Goal: Information Seeking & Learning: Learn about a topic

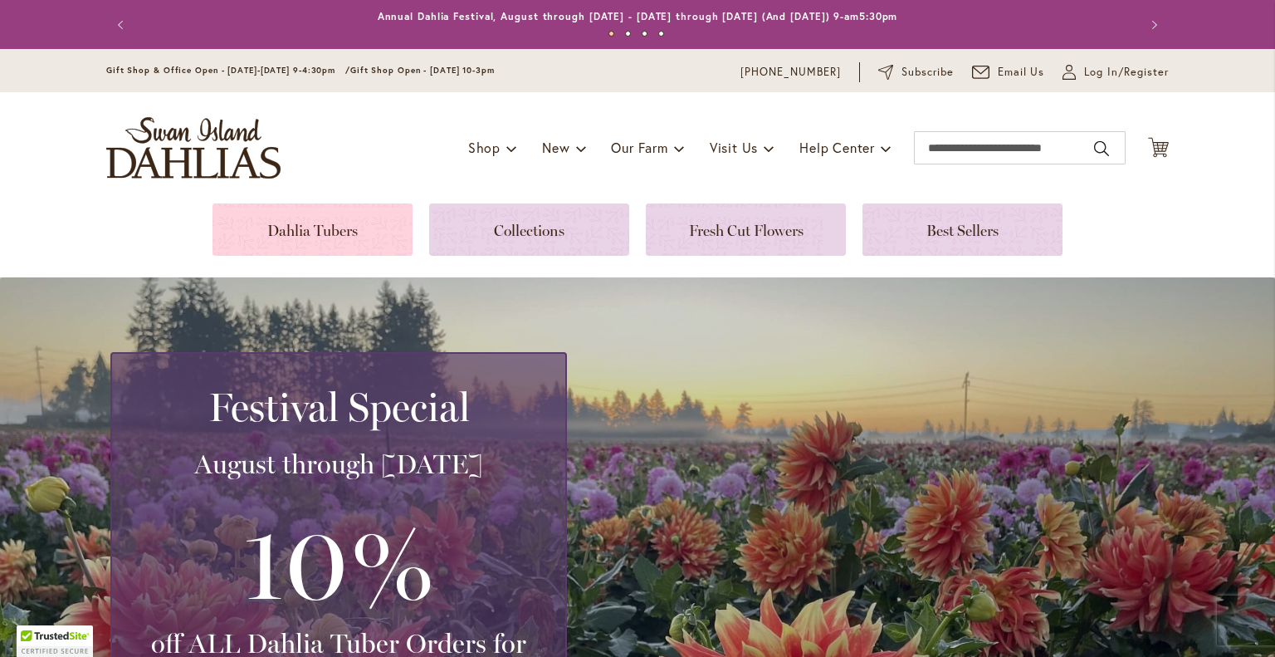
click at [318, 225] on link at bounding box center [313, 229] width 200 height 52
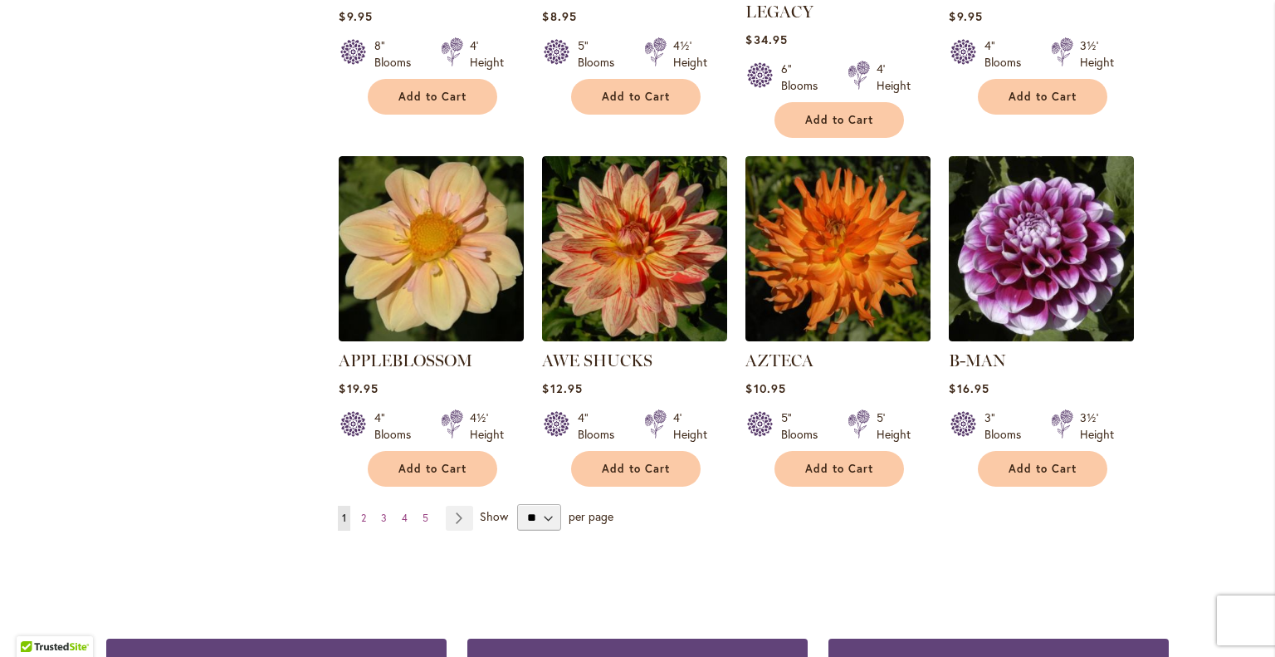
scroll to position [1330, 0]
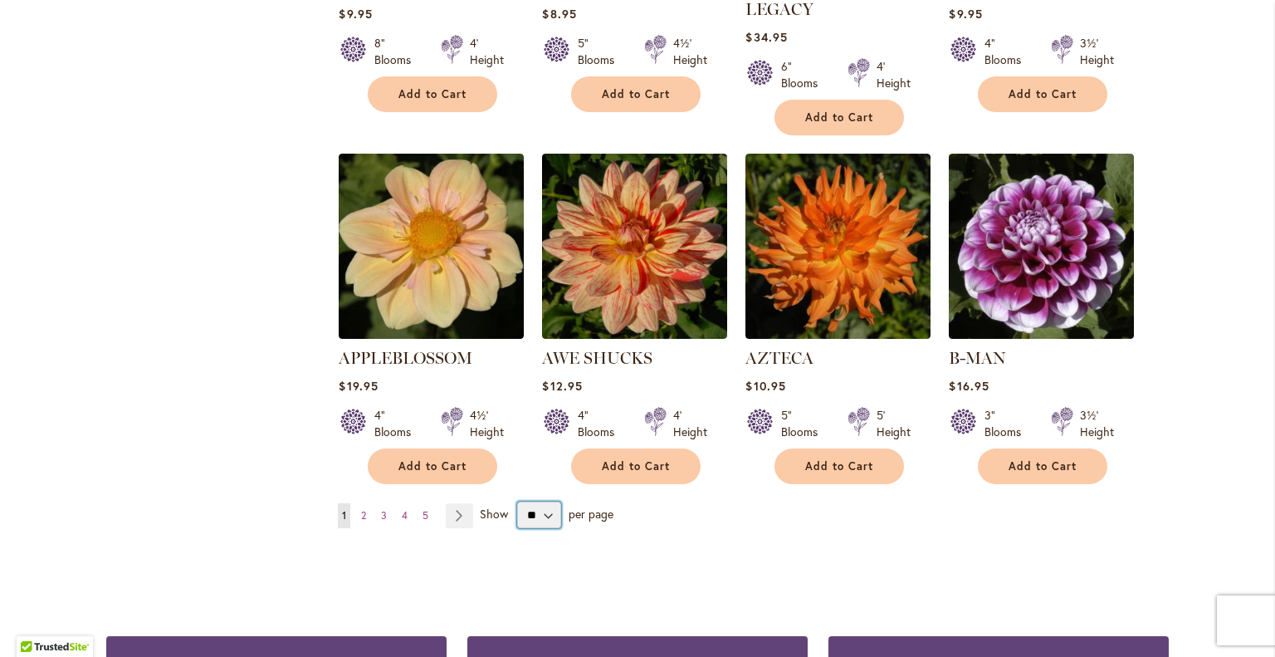
click at [541, 502] on select "** ** ** **" at bounding box center [539, 515] width 44 height 27
select select "**"
click at [517, 502] on select "** ** ** **" at bounding box center [539, 515] width 44 height 27
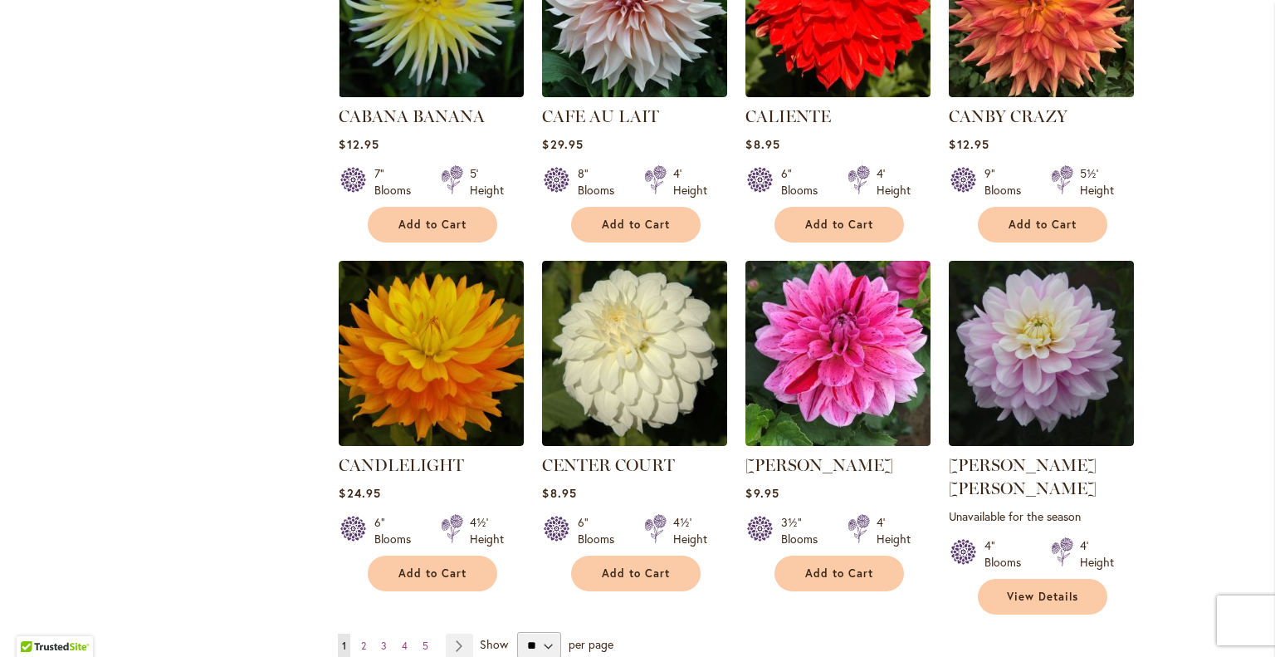
scroll to position [5470, 0]
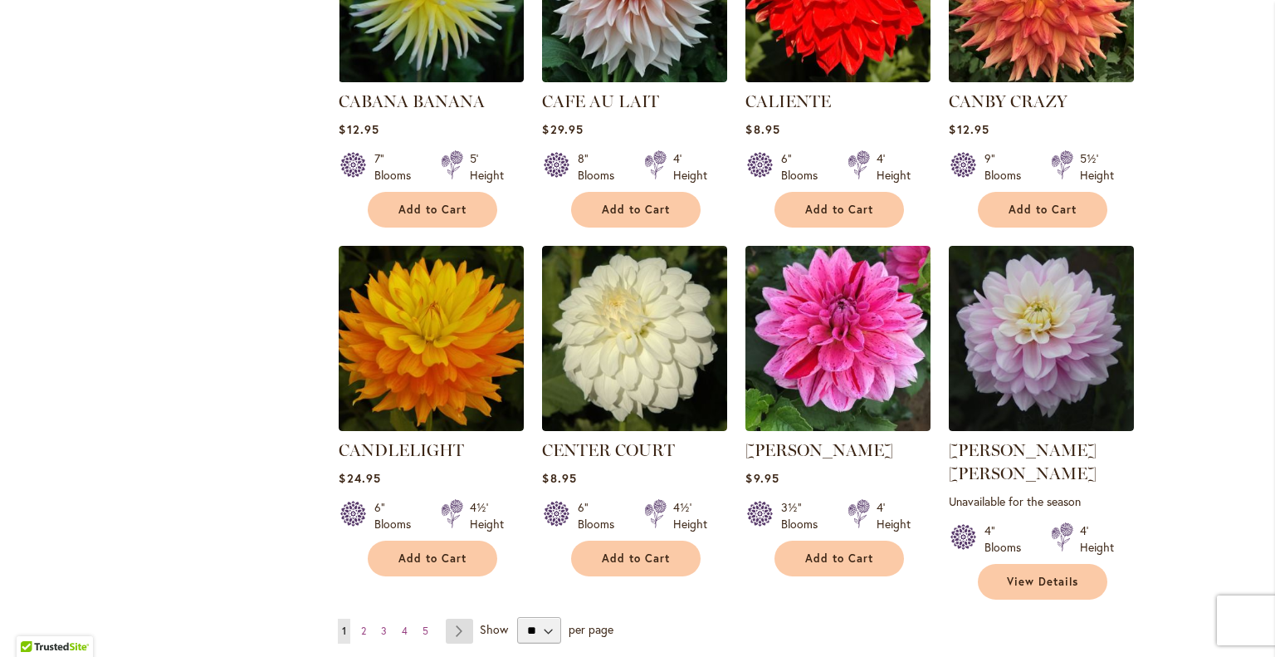
click at [452, 619] on link "Page Next" at bounding box center [459, 631] width 27 height 25
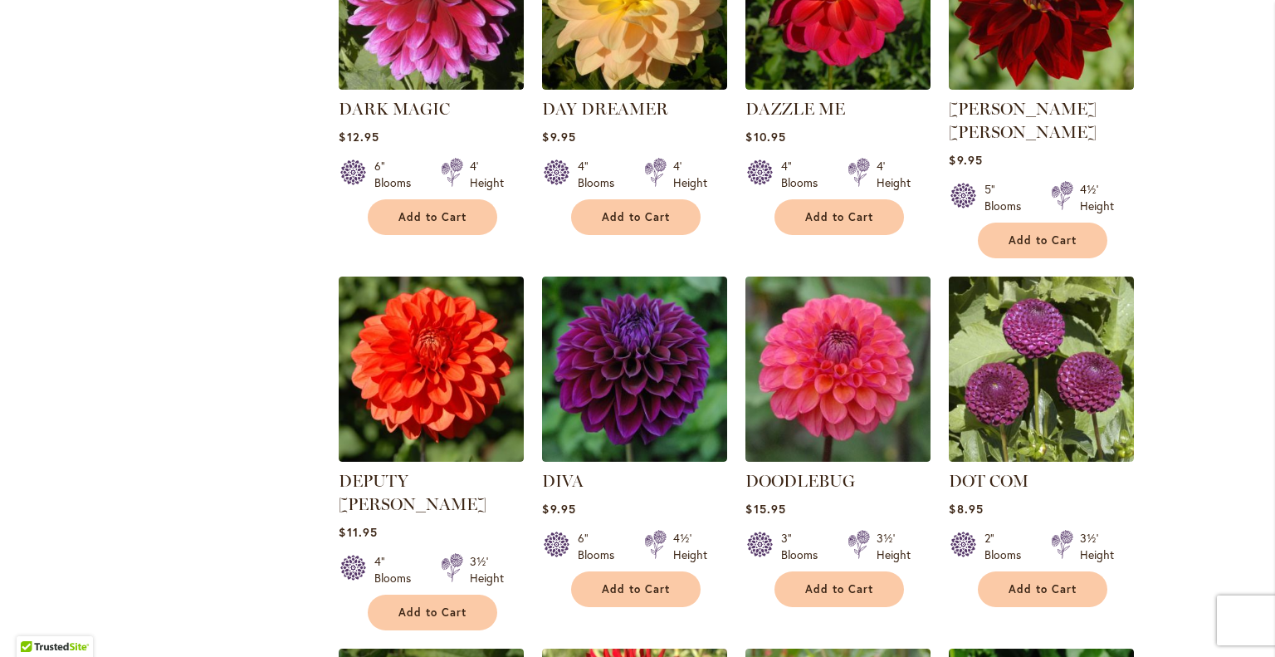
scroll to position [3448, 0]
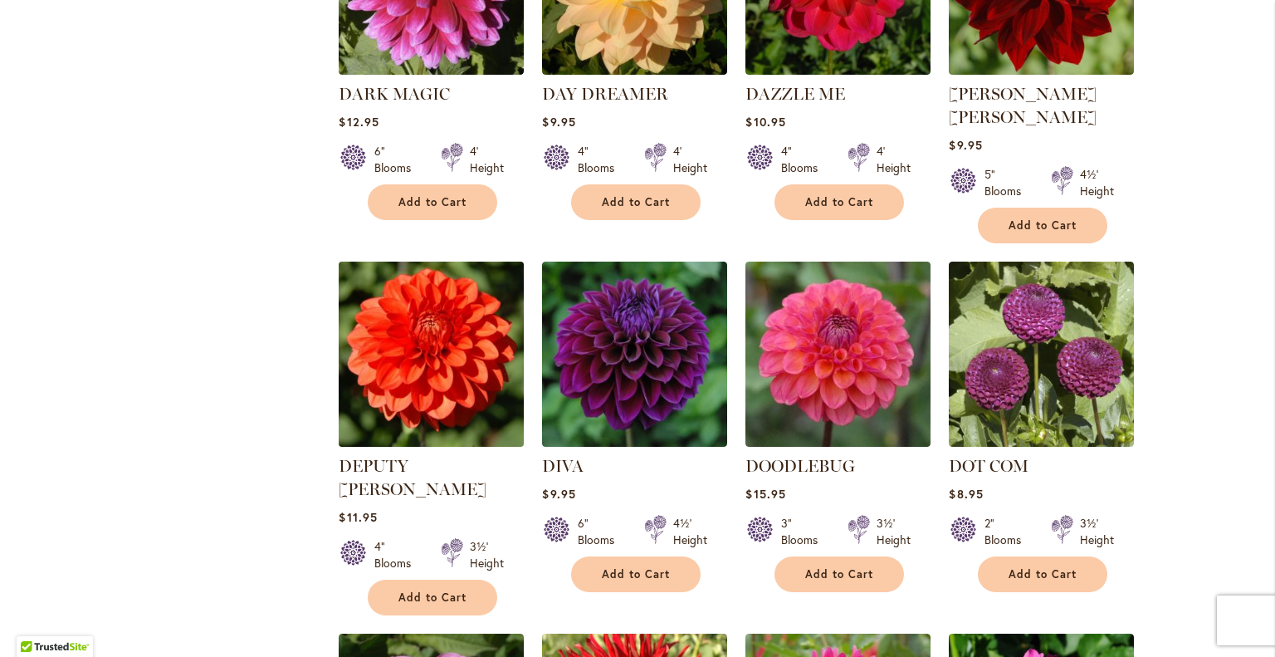
click at [423, 257] on img at bounding box center [432, 354] width 194 height 194
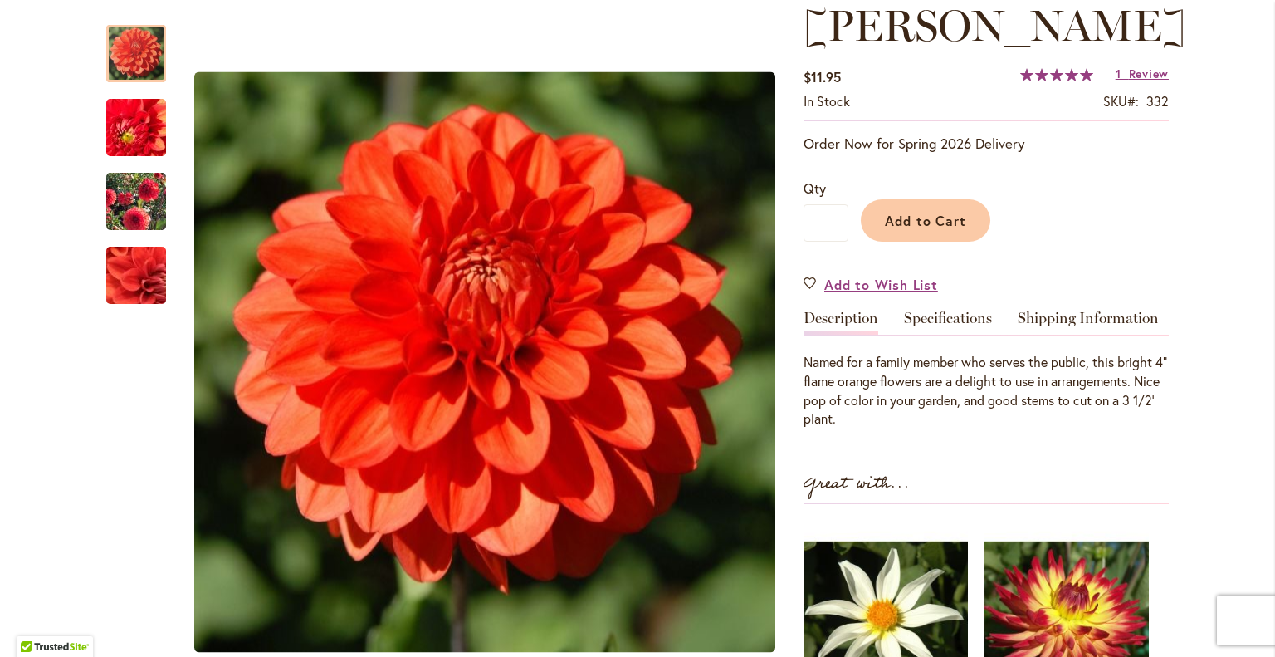
scroll to position [301, 0]
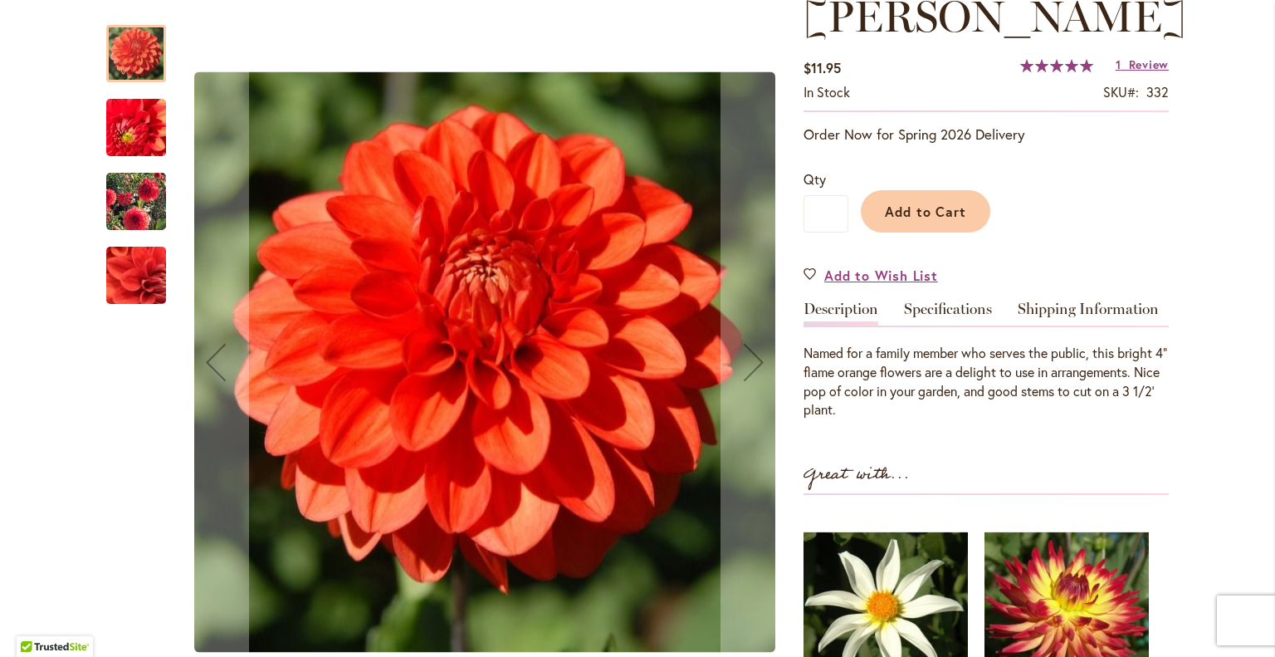
click at [128, 209] on img "DEPUTY BOB" at bounding box center [136, 201] width 120 height 95
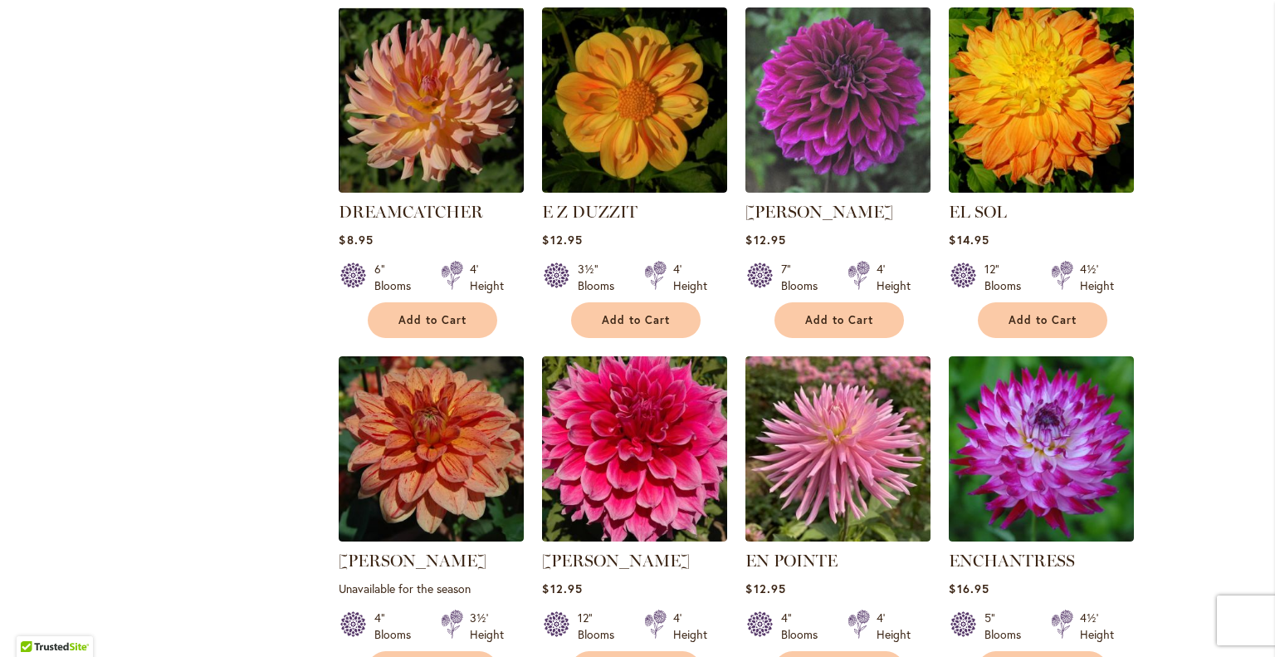
scroll to position [4431, 0]
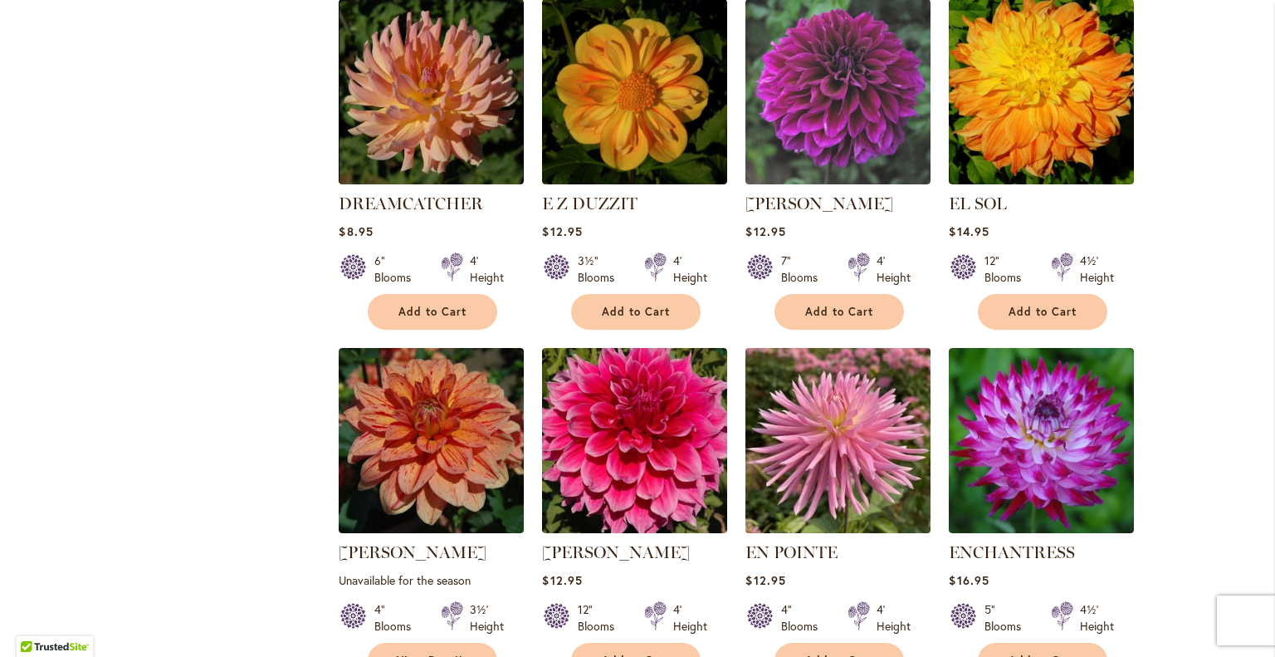
click at [870, 344] on img at bounding box center [839, 441] width 194 height 194
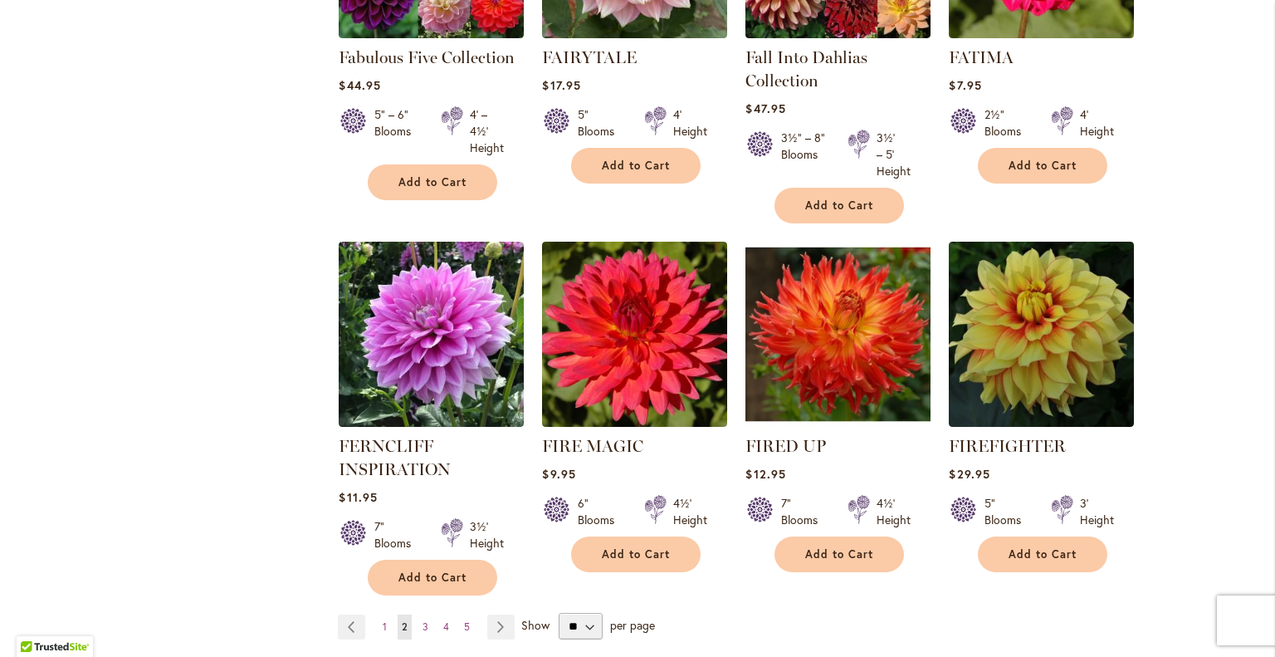
scroll to position [5638, 0]
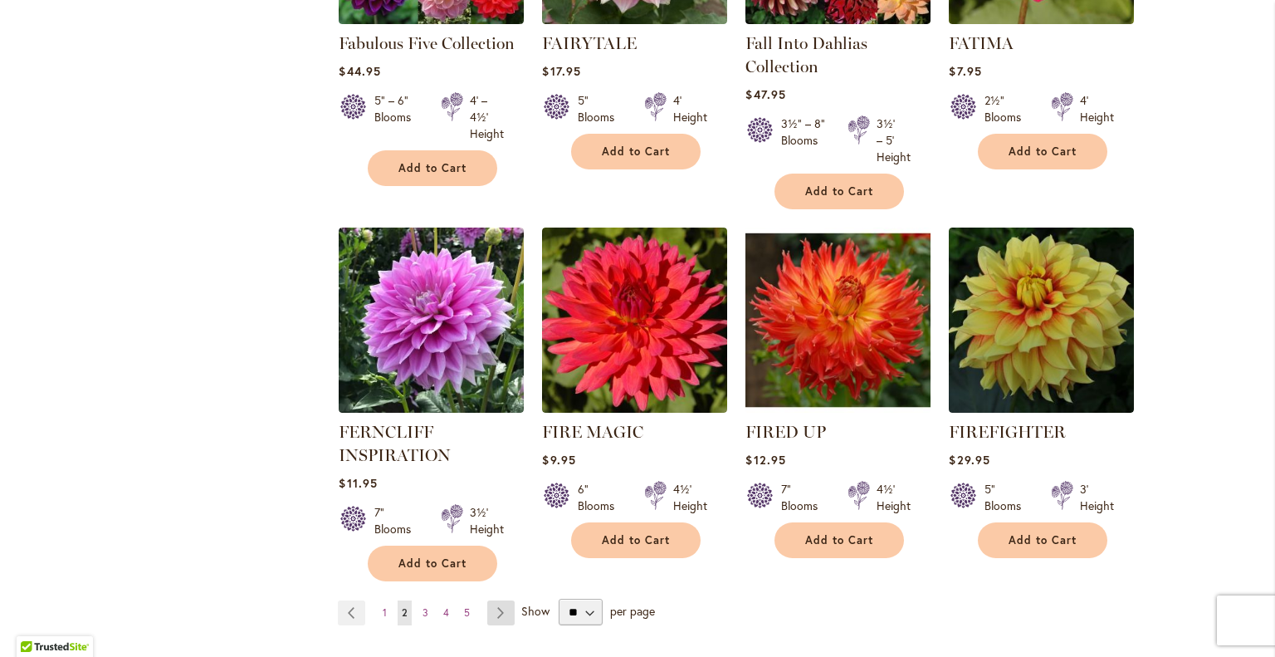
click at [493, 600] on link "Page Next" at bounding box center [500, 612] width 27 height 25
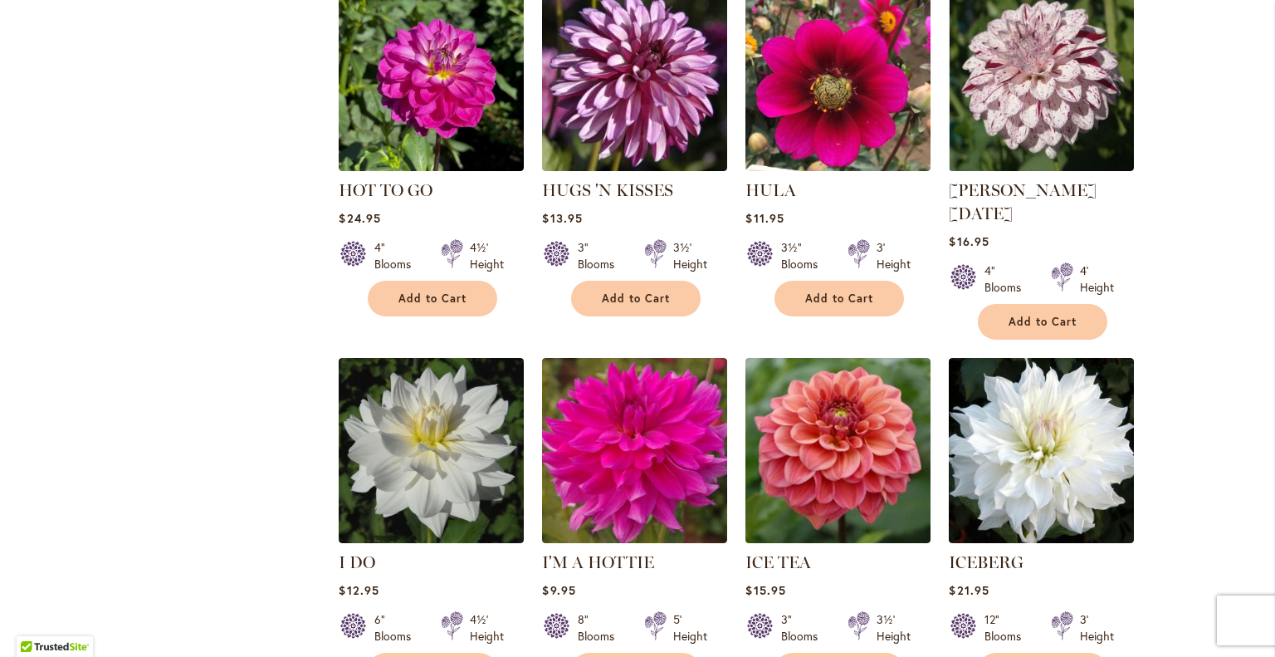
scroll to position [5520, 0]
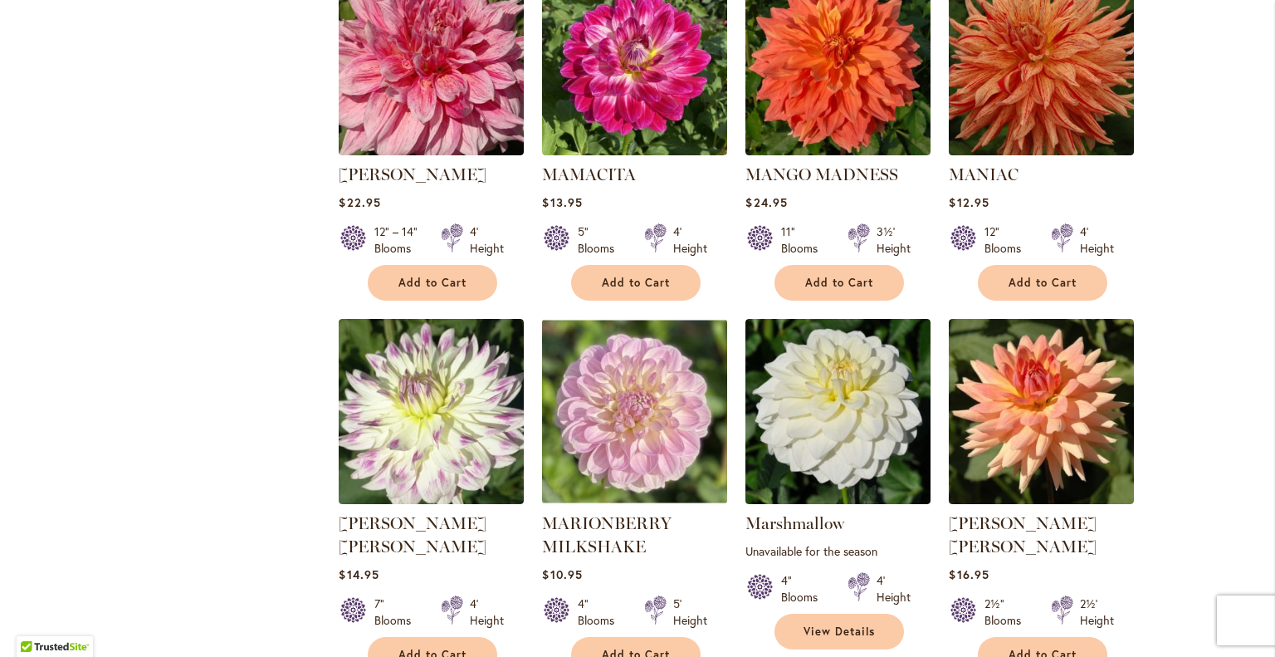
scroll to position [5505, 0]
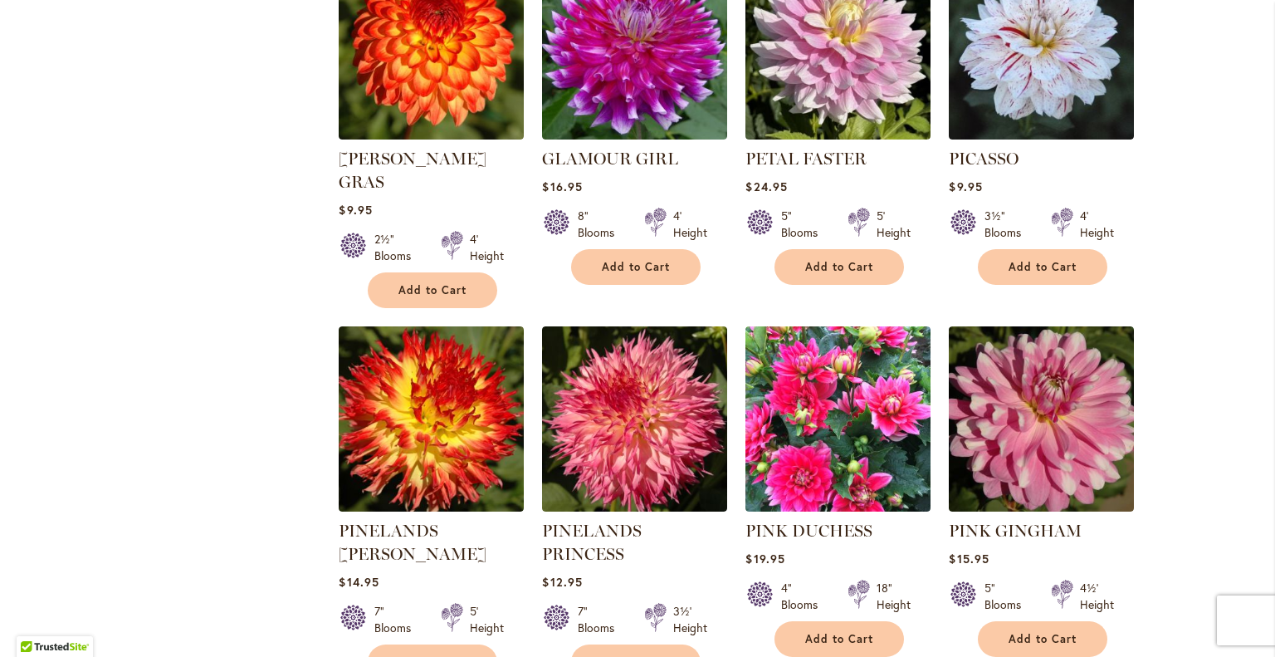
scroll to position [5139, 0]
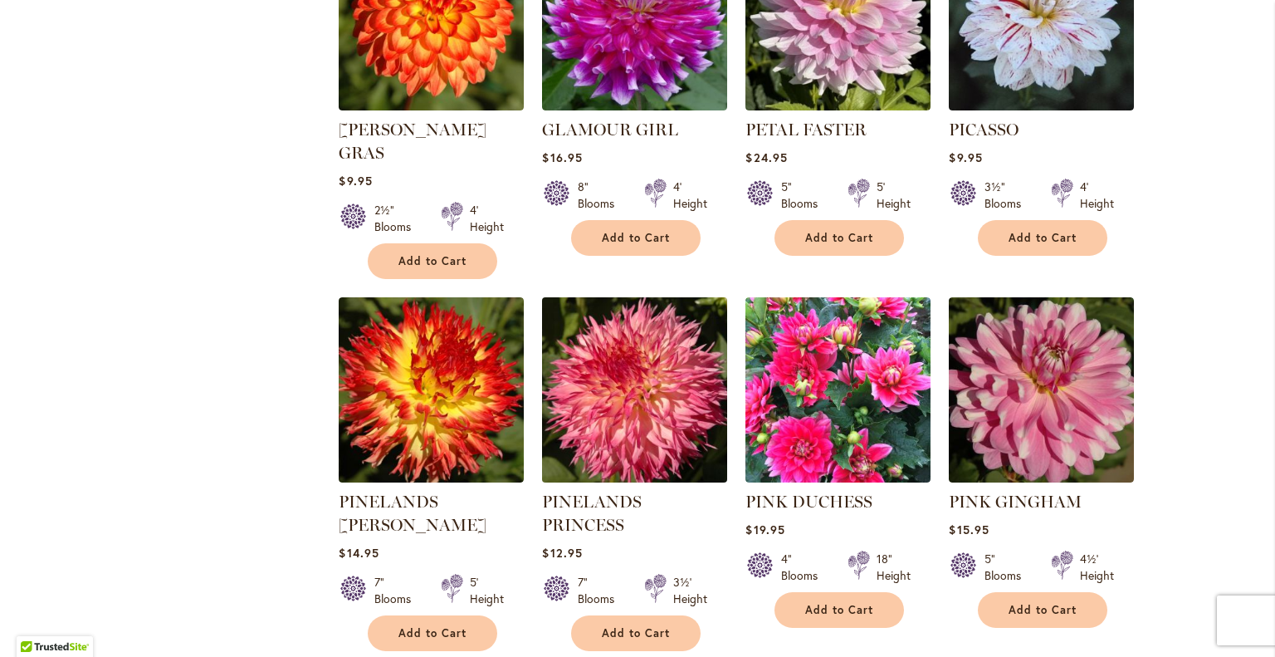
click at [656, 334] on img at bounding box center [635, 390] width 194 height 194
